Goal: Find specific page/section: Find specific page/section

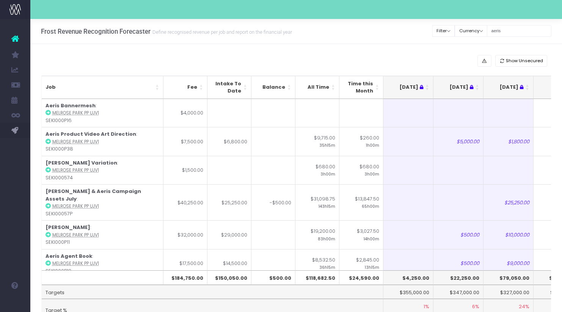
scroll to position [0, 152]
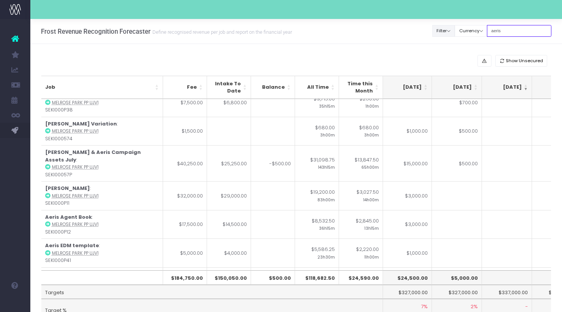
drag, startPoint x: 515, startPoint y: 32, endPoint x: 445, endPoint y: 32, distance: 70.2
click at [445, 32] on div "Clear Filters Filter By Account Manager All [PERSON_NAME] inezritchie [PERSON_N…" at bounding box center [492, 31] width 119 height 16
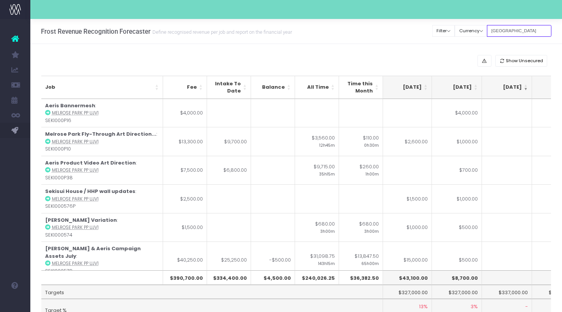
drag, startPoint x: 481, startPoint y: 29, endPoint x: 372, endPoint y: 28, distance: 109.6
click at [372, 28] on div "Frost Revenue Recognition Forecaster Define recognised revenue per job and repo…" at bounding box center [296, 31] width 532 height 25
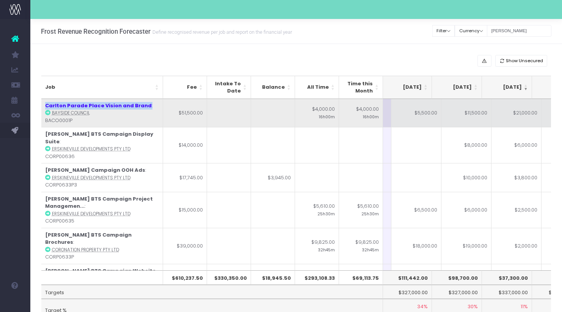
scroll to position [0, 129]
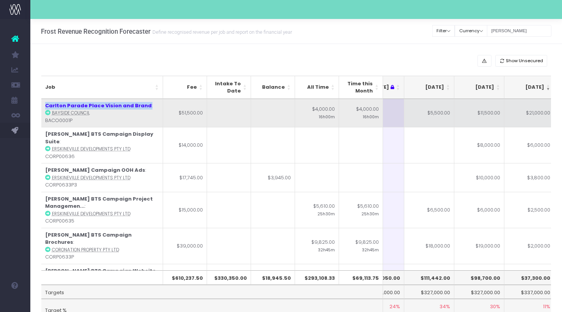
drag, startPoint x: 153, startPoint y: 104, endPoint x: 44, endPoint y: 104, distance: 109.6
click at [44, 104] on td "Carlton Parade Place Vision and Brand : Bayside Council BACO0001P" at bounding box center [102, 113] width 122 height 28
copy td "Carlton Parade Place Vision and Brand :"
click at [147, 109] on td "Carlton Parade Place Vision and Brand : Bayside Council BACO0001P" at bounding box center [102, 113] width 122 height 28
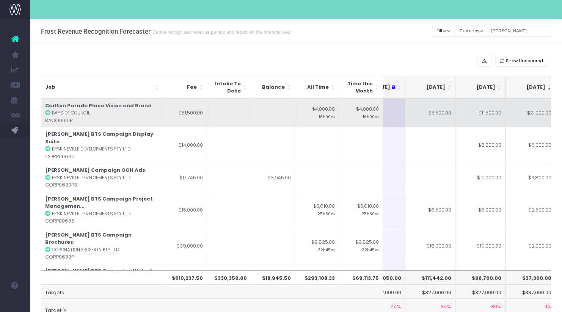
click at [146, 101] on td "Carlton Parade Place Vision and Brand : Bayside Council BACO0001P" at bounding box center [102, 113] width 122 height 28
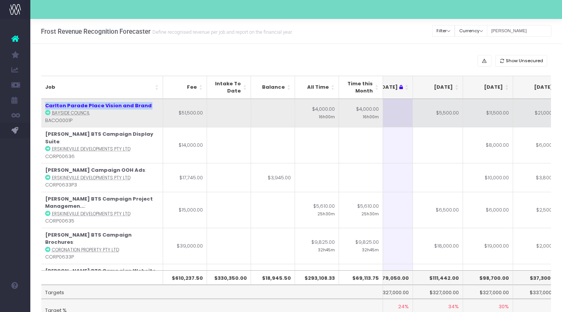
drag, startPoint x: 146, startPoint y: 104, endPoint x: 44, endPoint y: 101, distance: 101.7
click at [44, 101] on td "Carlton Parade Place Vision and Brand : Bayside Council BACO0001P" at bounding box center [102, 113] width 122 height 28
copy td "Carlton Parade Place Vision and Brand :"
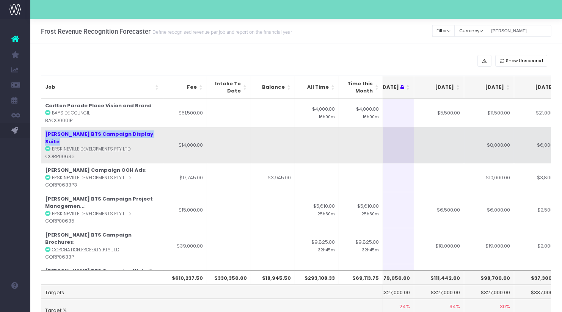
scroll to position [0, 111]
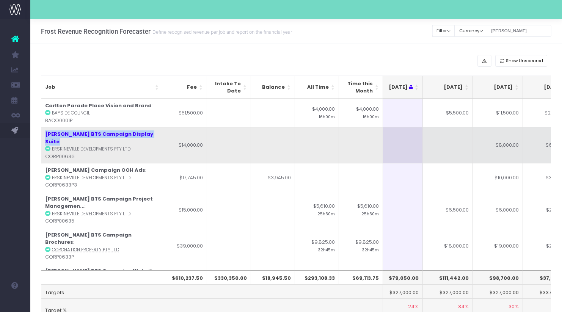
drag, startPoint x: 137, startPoint y: 134, endPoint x: 44, endPoint y: 134, distance: 93.7
click at [44, 134] on td "Lillians BTS Campaign Display Suite : Erskineville Developments Pty Ltd CORP006…" at bounding box center [102, 145] width 122 height 36
copy td "[PERSON_NAME] BTS Campaign Display Suite :"
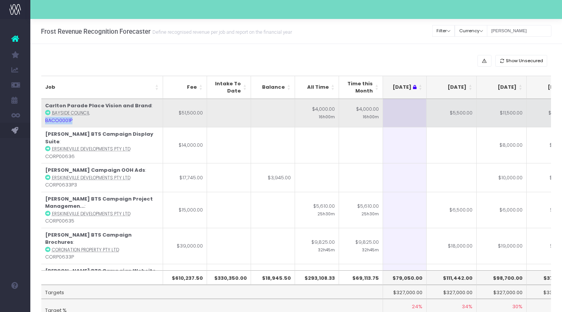
drag, startPoint x: 78, startPoint y: 120, endPoint x: 45, endPoint y: 120, distance: 32.6
click at [45, 120] on td "Carlton Parade Place Vision and Brand : Bayside Council BACO0001P" at bounding box center [102, 113] width 122 height 28
copy td "BACO0001P"
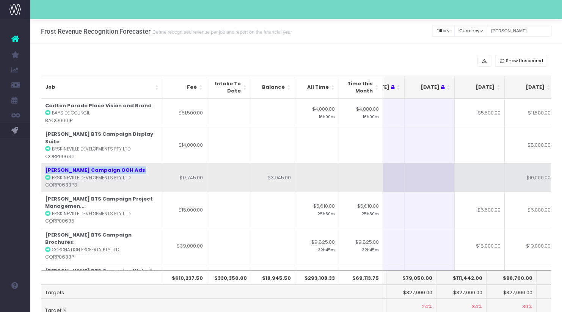
scroll to position [0, 79]
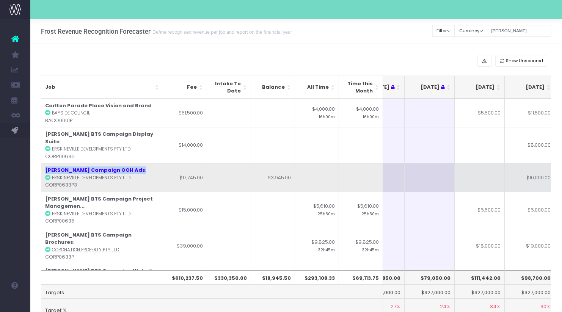
drag, startPoint x: 117, startPoint y: 162, endPoint x: 43, endPoint y: 160, distance: 74.0
click at [43, 163] on td "[PERSON_NAME] Campaign OOH Ads : Erskineville Developments Pty Ltd CORP0633P3" at bounding box center [102, 177] width 122 height 29
copy td "[PERSON_NAME] Campaign OOH Ads :"
click at [133, 163] on td "[PERSON_NAME] Campaign OOH Ads : Erskineville Developments Pty Ltd CORP0633P3" at bounding box center [102, 177] width 122 height 29
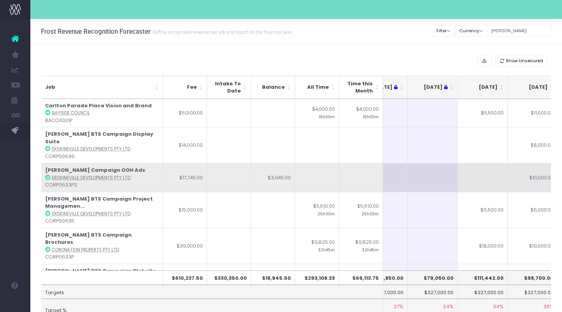
drag, startPoint x: 126, startPoint y: 159, endPoint x: 55, endPoint y: 160, distance: 70.9
click at [55, 163] on td "[PERSON_NAME] Campaign OOH Ads : Erskineville Developments Pty Ltd CORP0633P3" at bounding box center [102, 177] width 122 height 29
drag, startPoint x: 115, startPoint y: 160, endPoint x: 47, endPoint y: 157, distance: 68.7
click at [47, 163] on td "[PERSON_NAME] Campaign OOH Ads : Erskineville Developments Pty Ltd CORP0633P3" at bounding box center [102, 177] width 122 height 29
copy td "[PERSON_NAME] Campaign OOH Ads :"
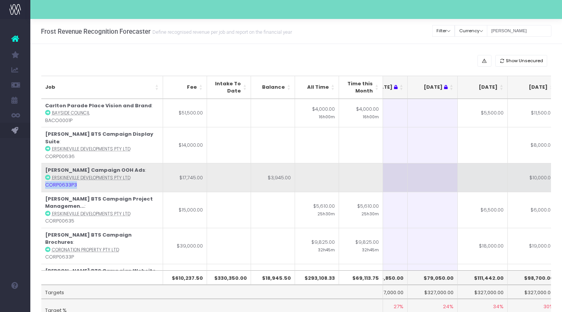
drag, startPoint x: 79, startPoint y: 177, endPoint x: 46, endPoint y: 177, distance: 33.4
click at [46, 177] on td "[PERSON_NAME] Campaign OOH Ads : Erskineville Developments Pty Ltd CORP0633P3" at bounding box center [102, 177] width 122 height 29
copy td "CORP0633P3"
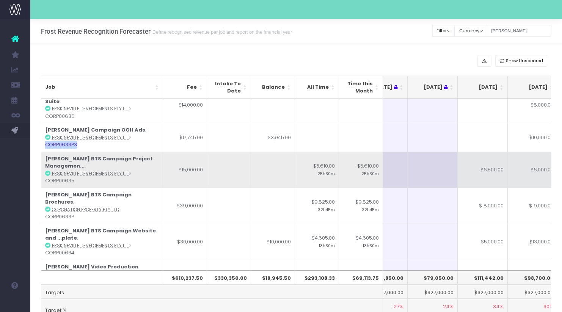
scroll to position [45, 76]
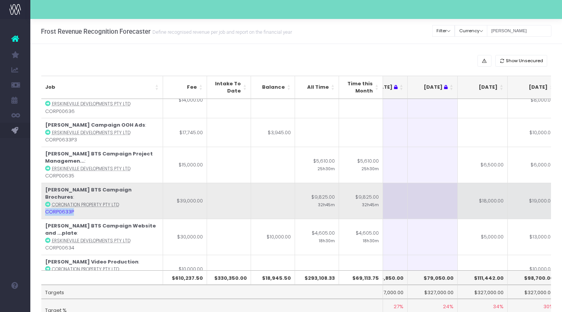
drag, startPoint x: 83, startPoint y: 189, endPoint x: 45, endPoint y: 189, distance: 37.9
click at [45, 189] on td "[PERSON_NAME] BTS Campaign Brochures : Coronation Property Pty Ltd CORP0633P" at bounding box center [102, 201] width 122 height 36
copy td "CORP0633P"
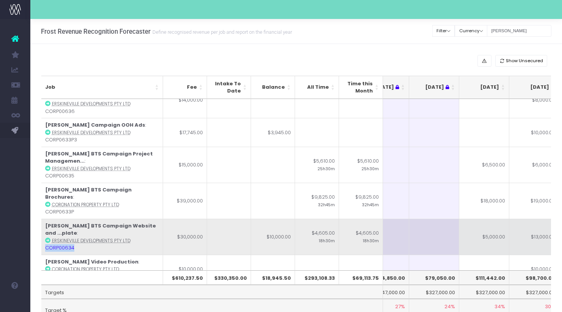
drag, startPoint x: 91, startPoint y: 217, endPoint x: 44, endPoint y: 217, distance: 47.8
click at [44, 219] on td "[PERSON_NAME] BTS Campaign Website and ...plate : Erskineville Developments Pty…" at bounding box center [102, 237] width 122 height 36
copy td "CORP00634"
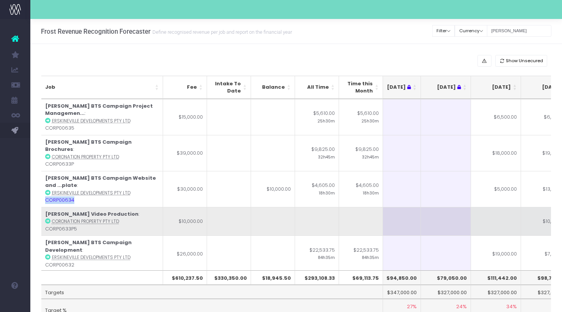
scroll to position [96, 63]
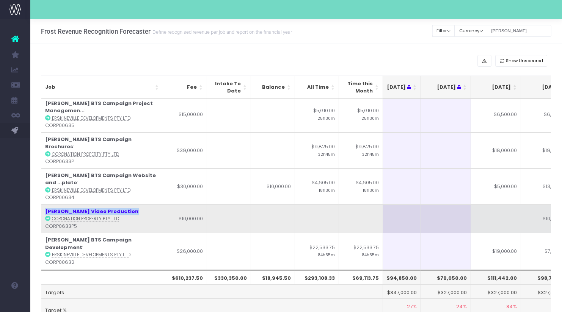
drag, startPoint x: 115, startPoint y: 180, endPoint x: 45, endPoint y: 179, distance: 69.8
click at [45, 204] on td "[PERSON_NAME] Video Production : Coronation Property Pty Ltd CORP0633P5" at bounding box center [102, 218] width 122 height 29
copy td "[PERSON_NAME] Video Production :"
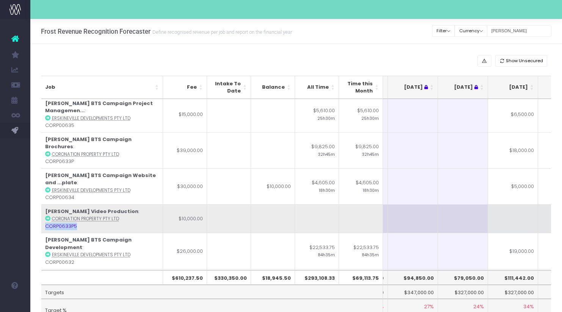
drag, startPoint x: 87, startPoint y: 197, endPoint x: 44, endPoint y: 197, distance: 43.2
click at [44, 204] on td "[PERSON_NAME] Video Production : Coronation Property Pty Ltd CORP0633P5" at bounding box center [102, 218] width 122 height 29
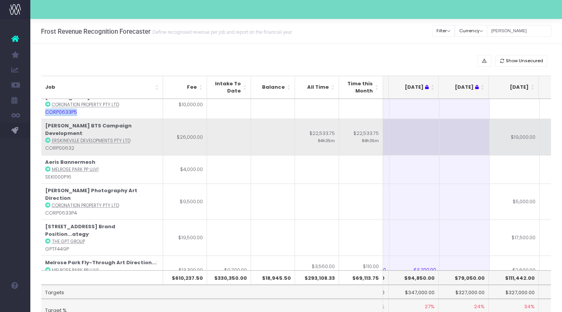
scroll to position [0, 44]
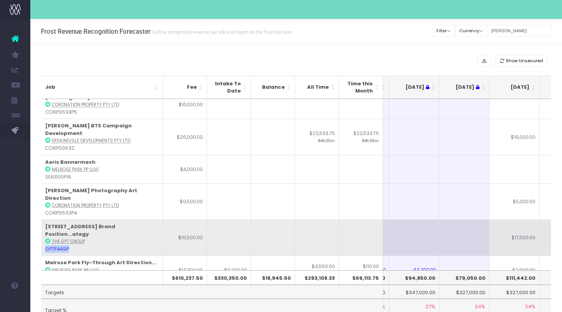
drag, startPoint x: 77, startPoint y: 196, endPoint x: 46, endPoint y: 197, distance: 31.1
click at [46, 220] on td "[STREET_ADDRESS] Brand Position...ategy : The GPT Group GPTF449P" at bounding box center [102, 238] width 122 height 36
drag, startPoint x: 154, startPoint y: 182, endPoint x: 53, endPoint y: 178, distance: 101.0
click at [53, 220] on td "[STREET_ADDRESS] Brand Position...ategy : The GPT Group GPTF449P" at bounding box center [102, 238] width 122 height 36
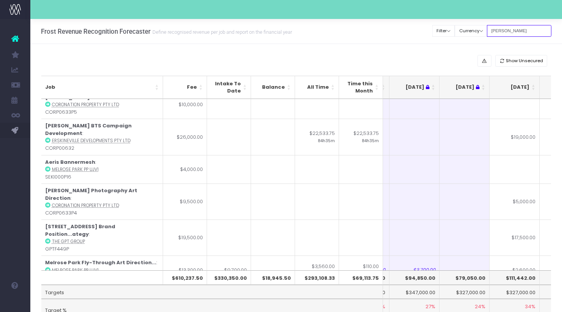
drag, startPoint x: 519, startPoint y: 31, endPoint x: 406, endPoint y: 31, distance: 113.1
click at [406, 31] on div "Frost Revenue Recognition Forecaster Define recognised revenue per job and repo…" at bounding box center [296, 31] width 532 height 25
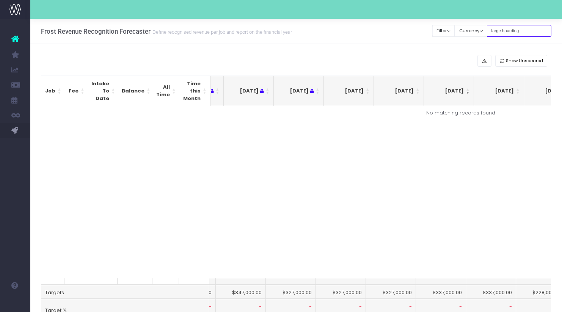
type input "large hoarding"
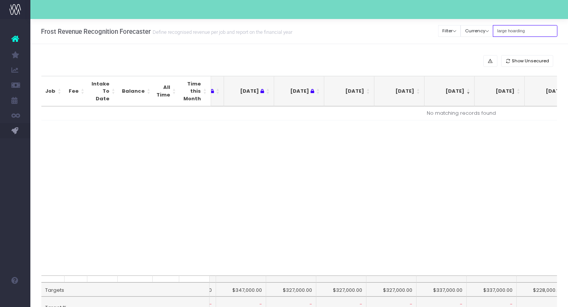
drag, startPoint x: 538, startPoint y: 30, endPoint x: 382, endPoint y: 16, distance: 156.6
click at [382, 16] on div "Account Warning You are on a paid plan. My Favourites You have no favourites Jo…" at bounding box center [284, 174] width 568 height 349
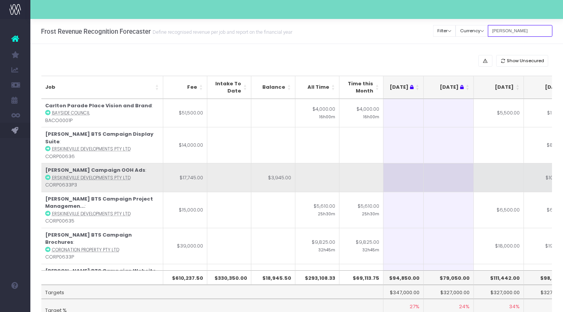
scroll to position [0, 62]
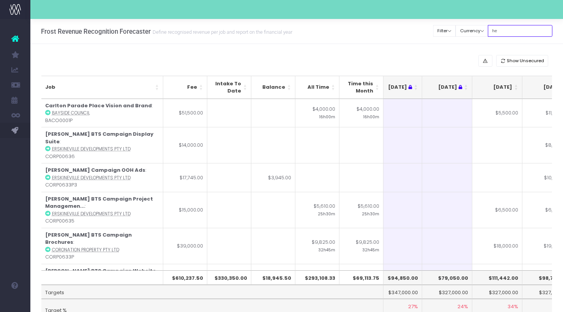
type input "h"
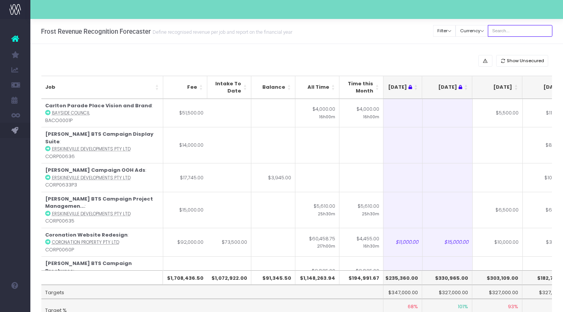
type input "o"
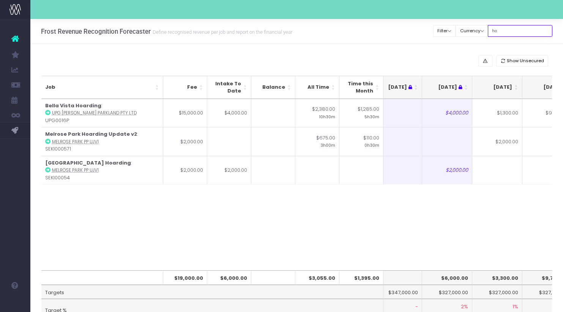
type input "h"
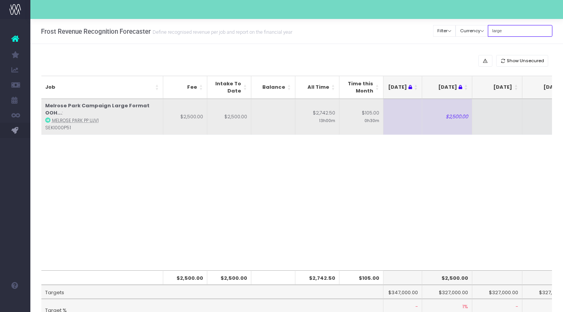
type input "large"
click at [49, 118] on icon at bounding box center [47, 120] width 5 height 5
